Goal: Use online tool/utility

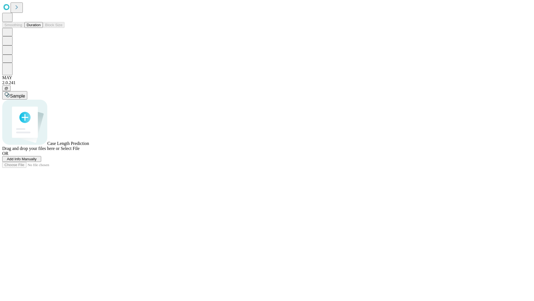
click at [41, 28] on button "Duration" at bounding box center [33, 25] width 18 height 6
click at [25, 94] on span "Sample" at bounding box center [17, 96] width 15 height 5
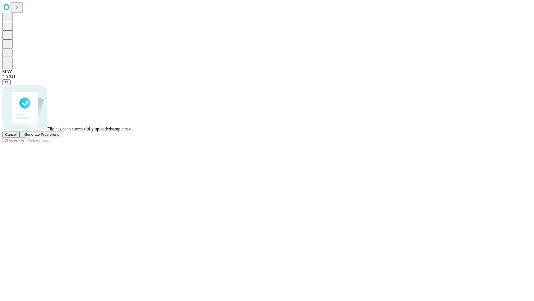
click at [59, 136] on span "Generate Predictions" at bounding box center [41, 134] width 35 height 4
